Goal: Information Seeking & Learning: Stay updated

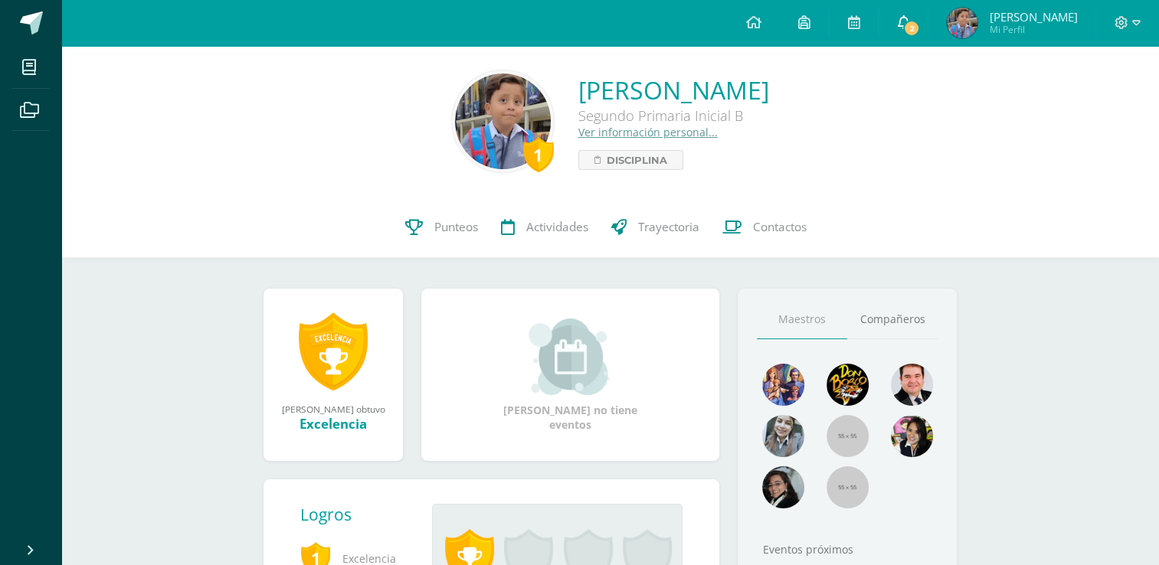
click at [909, 25] on icon at bounding box center [903, 22] width 12 height 14
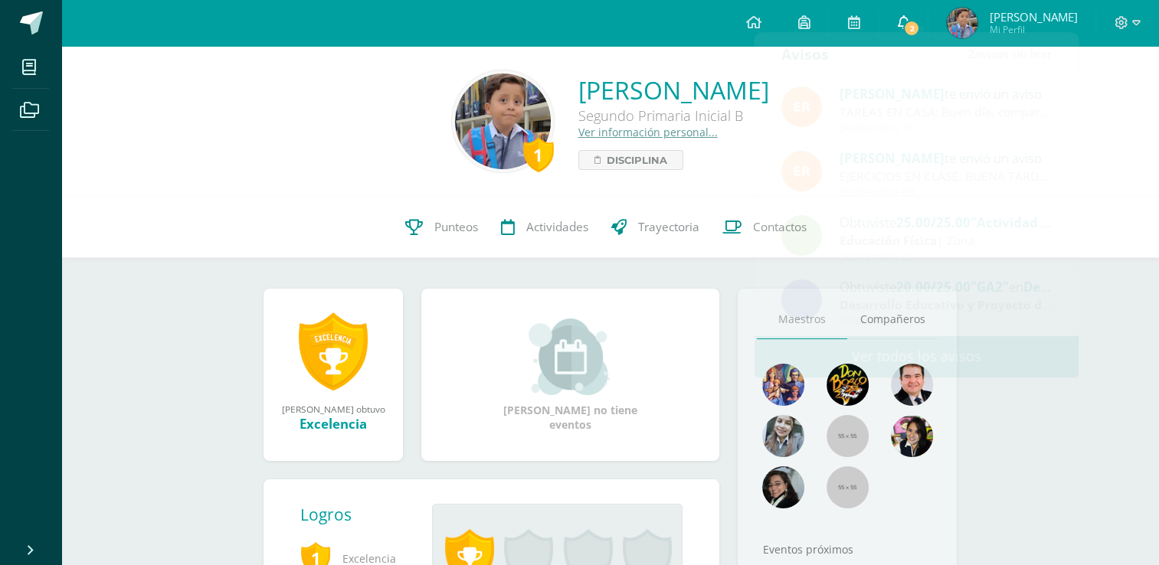
click at [909, 25] on icon at bounding box center [903, 22] width 12 height 14
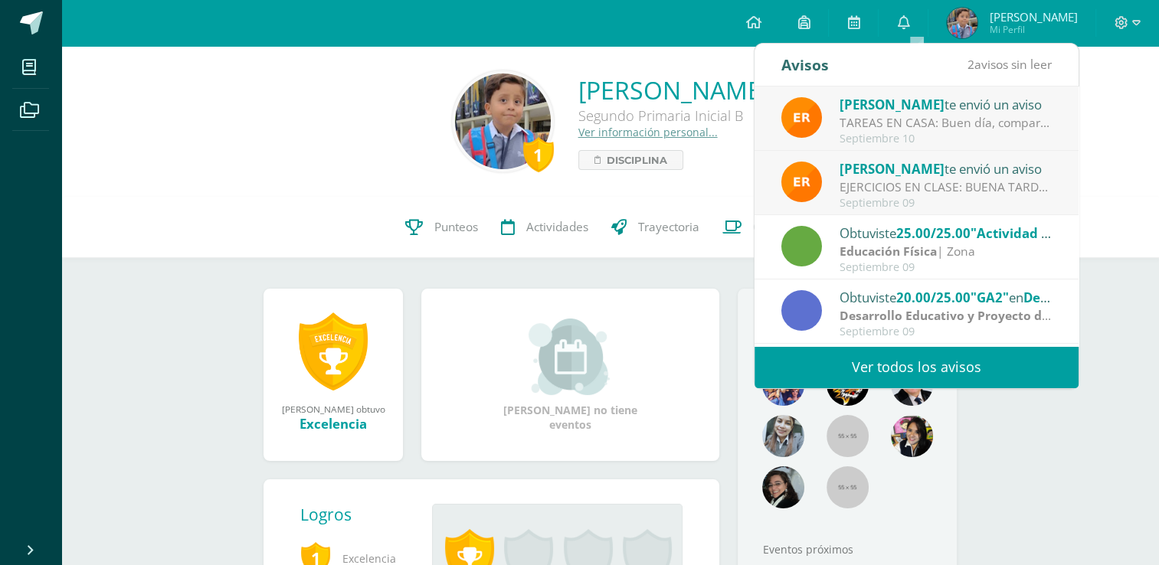
click at [866, 351] on link "Ver todos los avisos" at bounding box center [916, 367] width 324 height 42
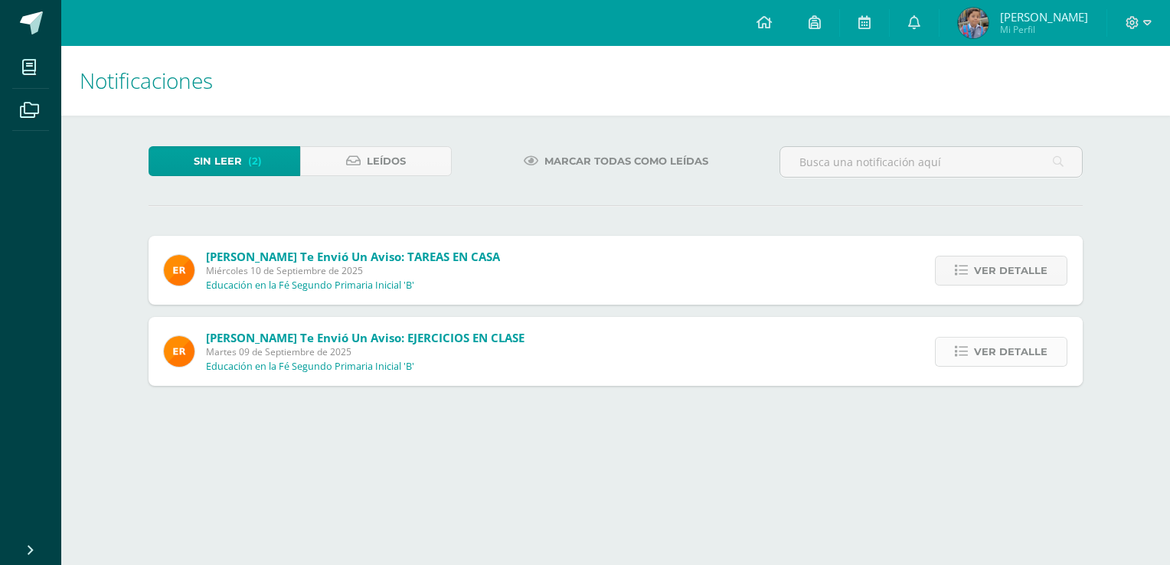
click at [959, 354] on icon at bounding box center [961, 351] width 13 height 13
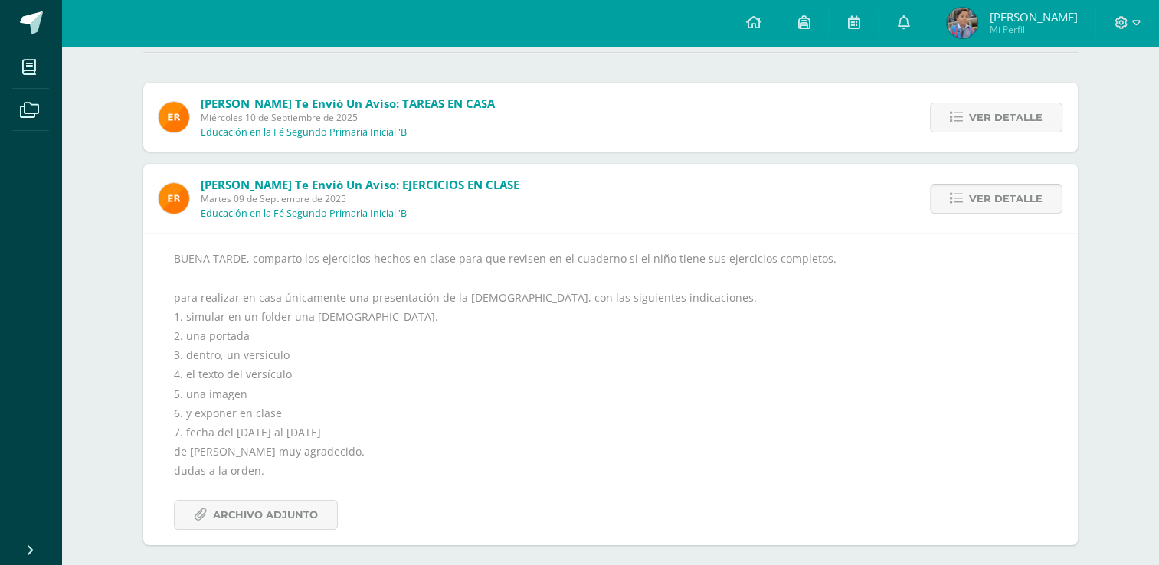
scroll to position [163, 0]
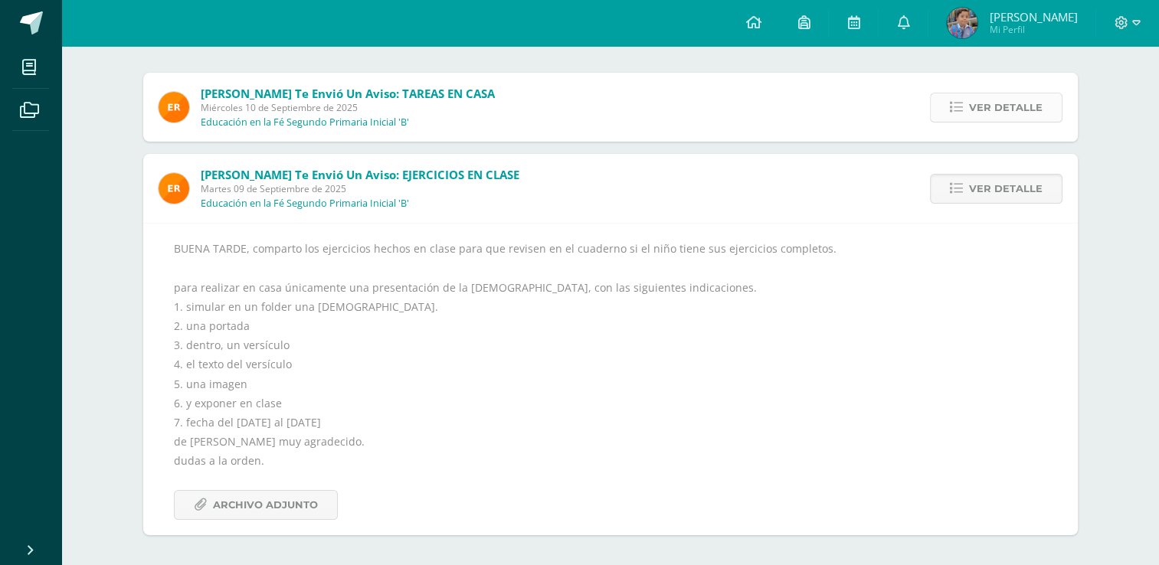
click at [959, 103] on icon at bounding box center [956, 107] width 13 height 13
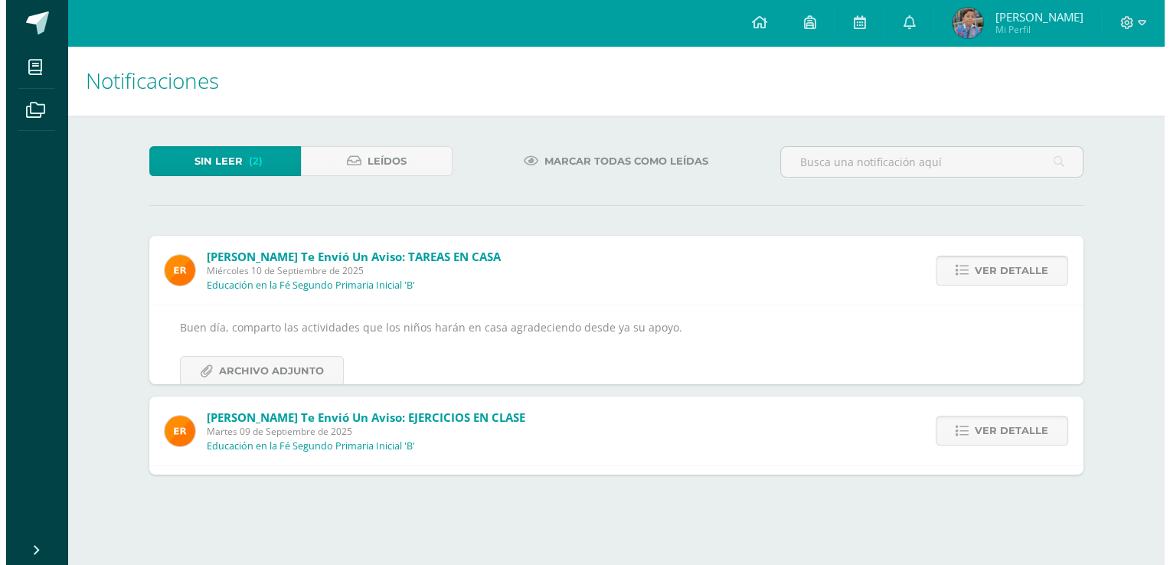
scroll to position [0, 0]
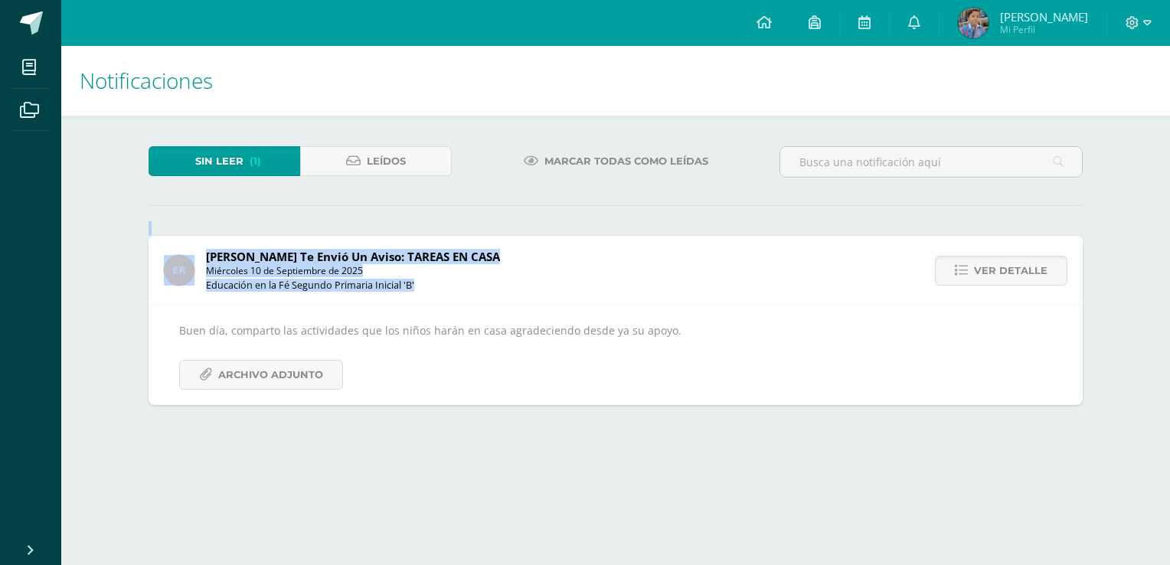
drag, startPoint x: 365, startPoint y: 233, endPoint x: 504, endPoint y: 277, distance: 145.6
click at [504, 277] on div "Sin leer (1) Leídos Marcar todas como leídas [PERSON_NAME] te envió un aviso: T…" at bounding box center [616, 276] width 996 height 320
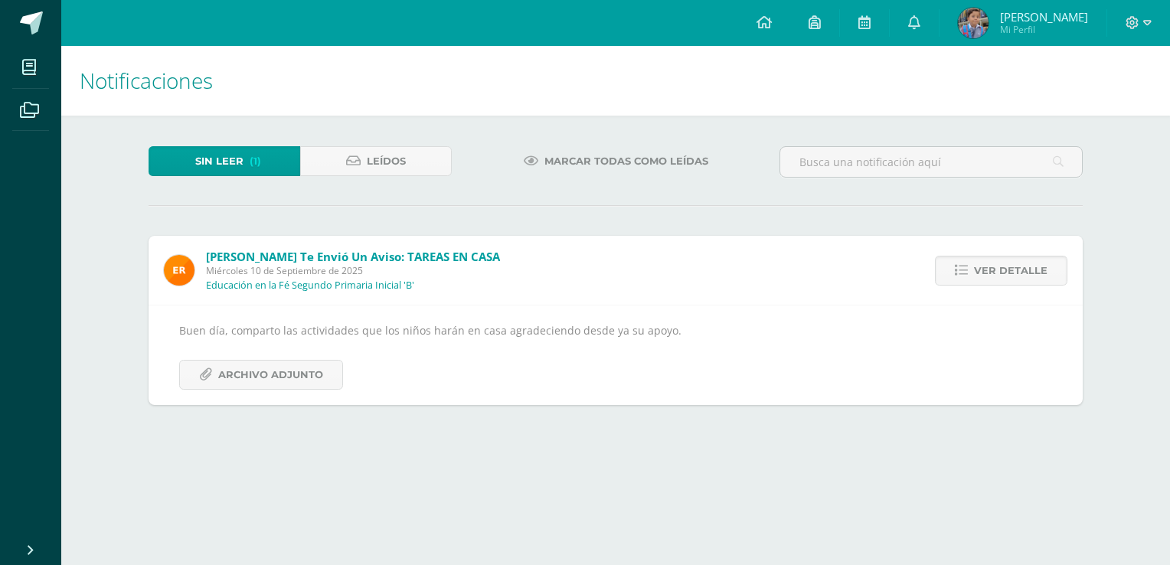
drag, startPoint x: 504, startPoint y: 277, endPoint x: 611, endPoint y: 282, distance: 107.3
click at [611, 282] on div "[PERSON_NAME] te envió un aviso: TAREAS EN CASA [DATE] Educación en la Fé Segun…" at bounding box center [616, 320] width 934 height 168
click at [291, 371] on span "Archivo Adjunto" at bounding box center [270, 375] width 105 height 28
click at [989, 20] on img at bounding box center [973, 23] width 31 height 31
